Goal: Ask a question

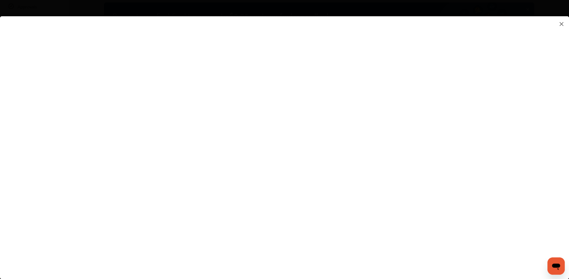
scroll to position [27, 0]
click at [375, 150] on flutter-view at bounding box center [284, 142] width 569 height 252
click at [375, 150] on input at bounding box center [402, 149] width 113 height 7
type input "**********"
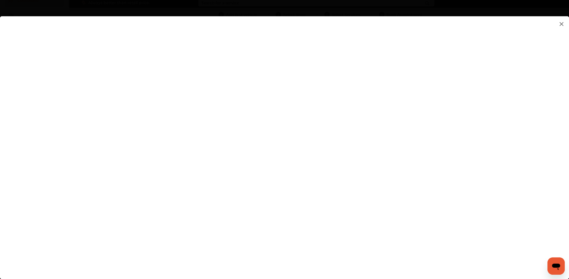
click at [465, 177] on flutter-view at bounding box center [284, 142] width 569 height 252
click at [367, 161] on flutter-view at bounding box center [284, 142] width 569 height 252
click at [367, 161] on textarea at bounding box center [402, 160] width 113 height 7
click at [467, 140] on flutter-view at bounding box center [284, 142] width 569 height 252
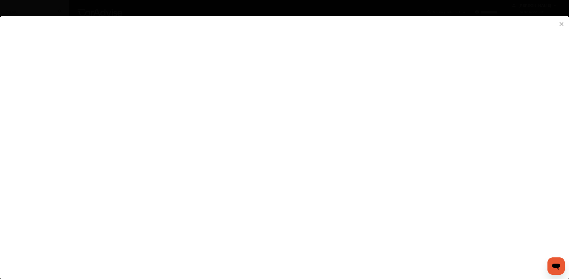
click at [460, 174] on flutter-view at bounding box center [284, 142] width 569 height 252
click at [464, 174] on flutter-view at bounding box center [284, 142] width 569 height 252
click at [560, 24] on img at bounding box center [561, 24] width 6 height 7
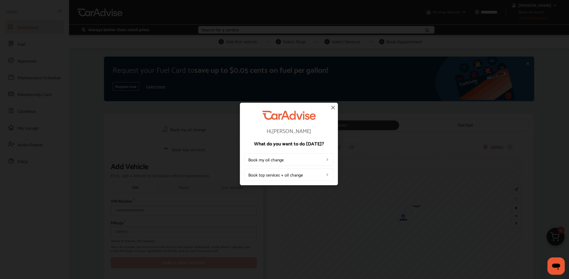
click at [329, 108] on div "Hi, [PERSON_NAME] What do you want to do [DATE]? Book my oil change Book top se…" at bounding box center [289, 144] width 98 height 83
click at [333, 107] on img at bounding box center [333, 107] width 6 height 6
